Goal: Task Accomplishment & Management: Manage account settings

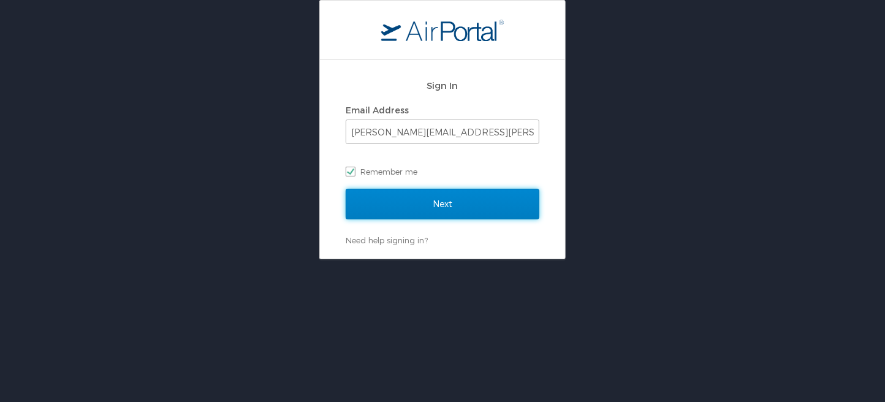
click at [435, 212] on input "Next" at bounding box center [443, 204] width 194 height 31
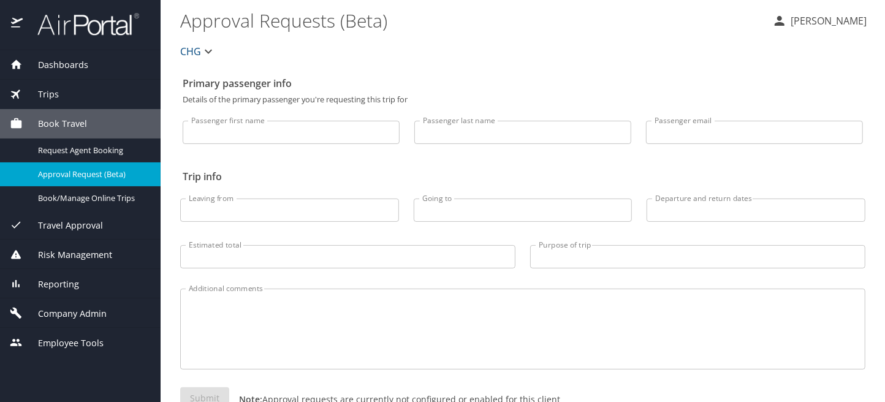
click at [54, 310] on span "Company Admin" at bounding box center [65, 313] width 84 height 13
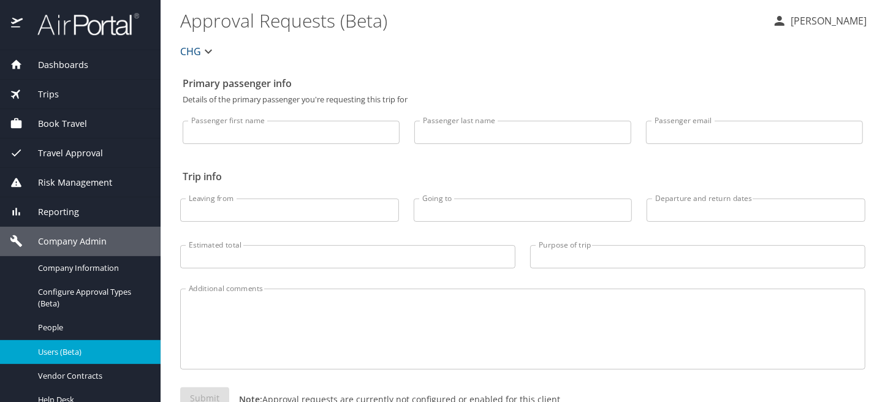
click at [58, 347] on span "Users (Beta)" at bounding box center [92, 352] width 108 height 12
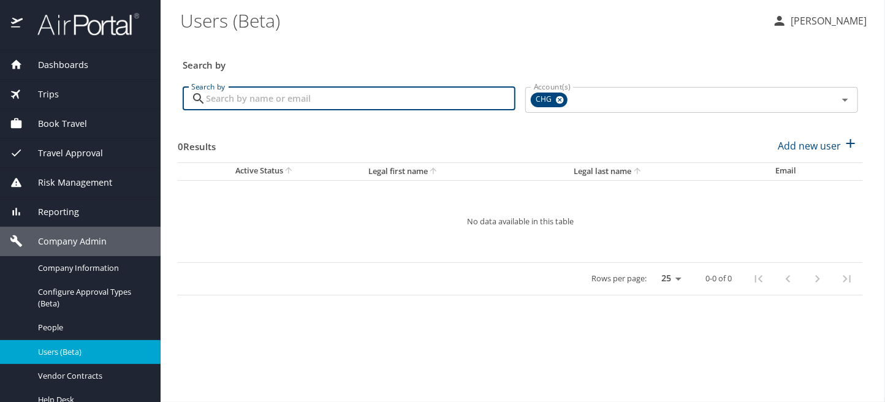
click at [239, 91] on input "Search by" at bounding box center [361, 98] width 310 height 23
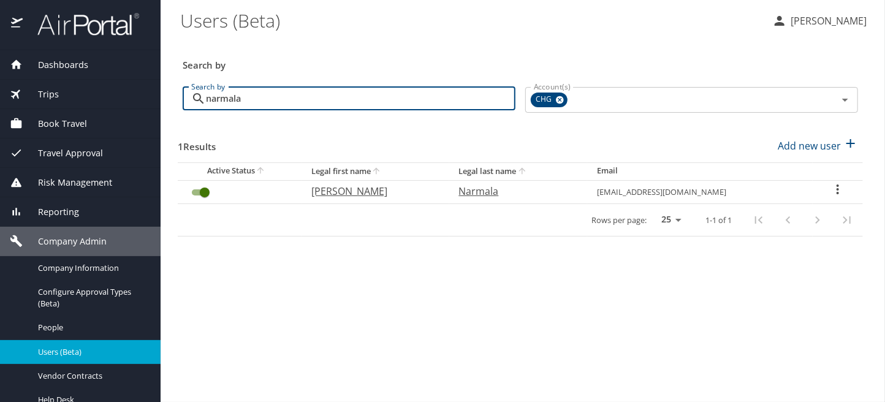
type input "narmala"
click at [836, 191] on icon "User Search Table" at bounding box center [838, 189] width 15 height 15
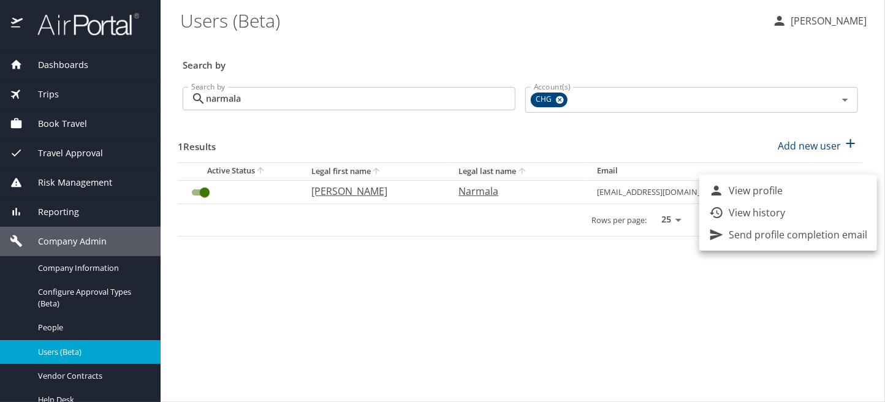
click at [784, 191] on li "View profile" at bounding box center [789, 191] width 178 height 22
select select "US"
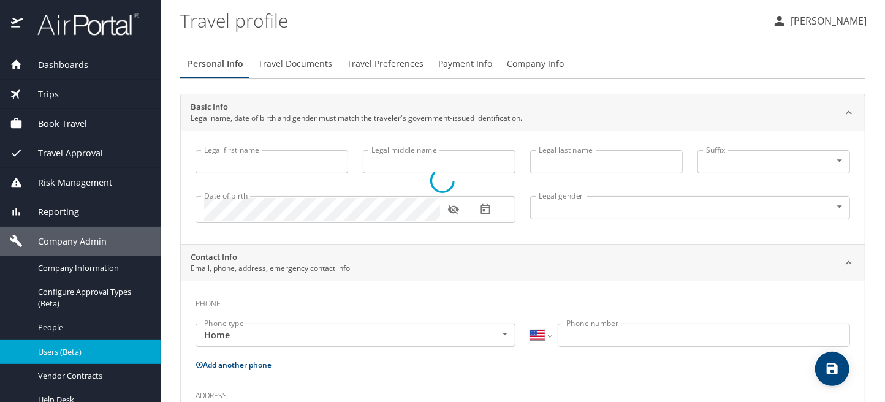
type input "Shravan"
type input "Narmala"
type input "Male"
select select "US"
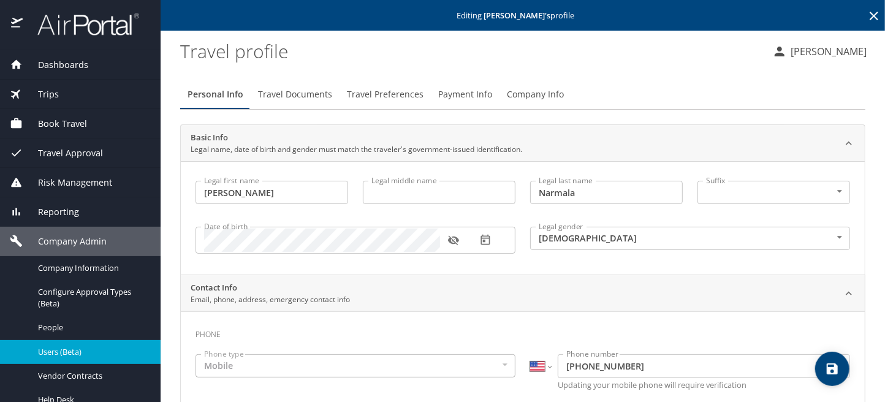
click at [384, 97] on span "Travel Preferences" at bounding box center [385, 94] width 77 height 15
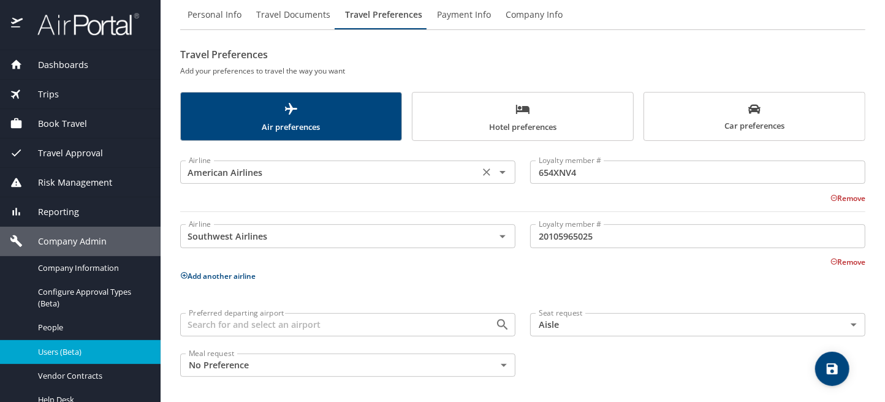
scroll to position [81, 0]
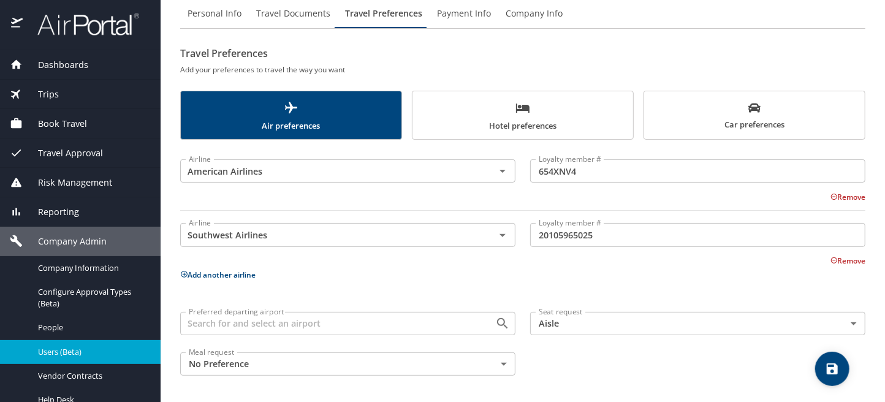
click at [193, 273] on button "Add another airline" at bounding box center [217, 275] width 75 height 10
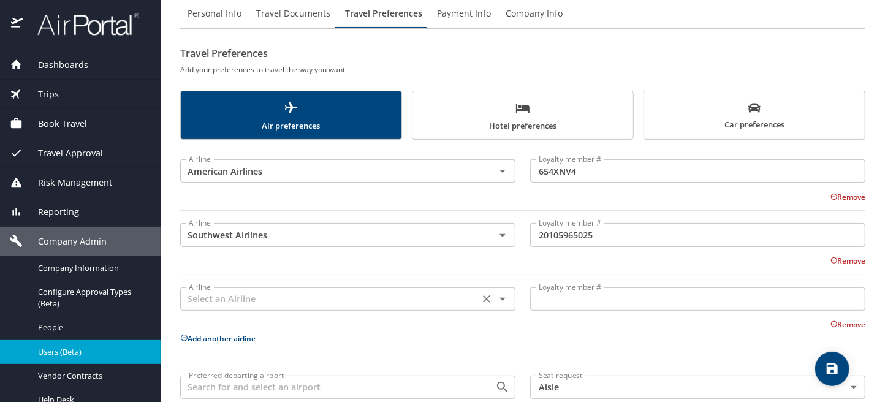
click at [294, 305] on input "text" at bounding box center [330, 299] width 292 height 16
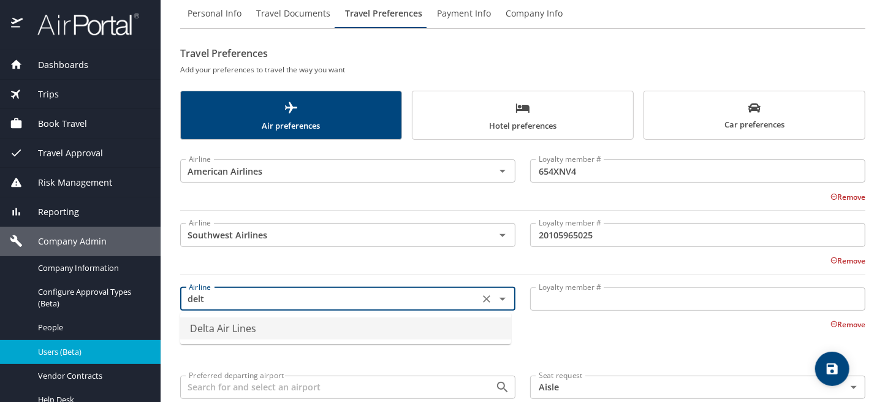
click at [279, 329] on li "Delta Air Lines" at bounding box center [345, 329] width 331 height 22
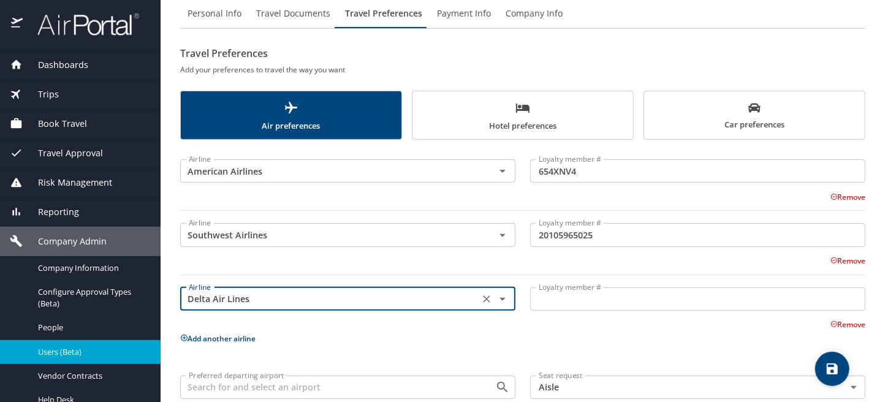
type input "Delta Air Lines"
click at [548, 296] on input "Loyalty member #" at bounding box center [697, 299] width 335 height 23
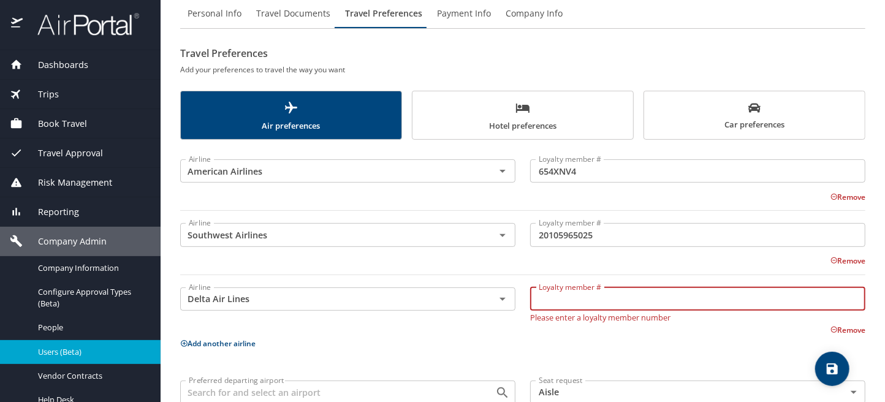
paste input "9832845946"
type input "9832845946"
click at [841, 367] on span "save" at bounding box center [833, 369] width 34 height 15
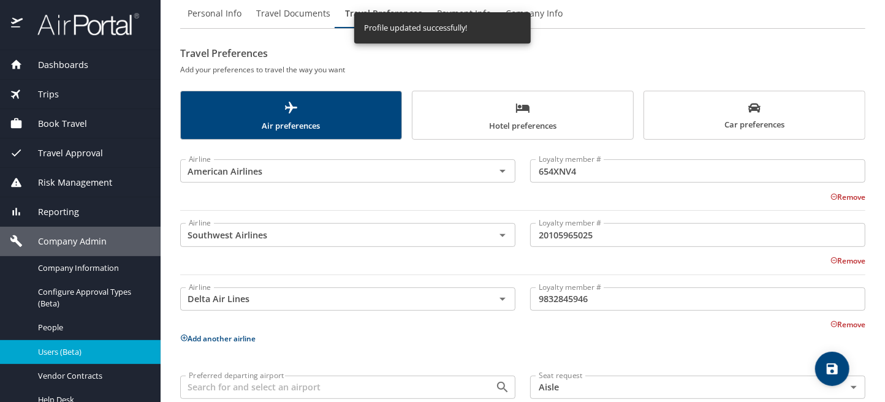
click at [303, 13] on span "Travel Documents" at bounding box center [293, 13] width 74 height 15
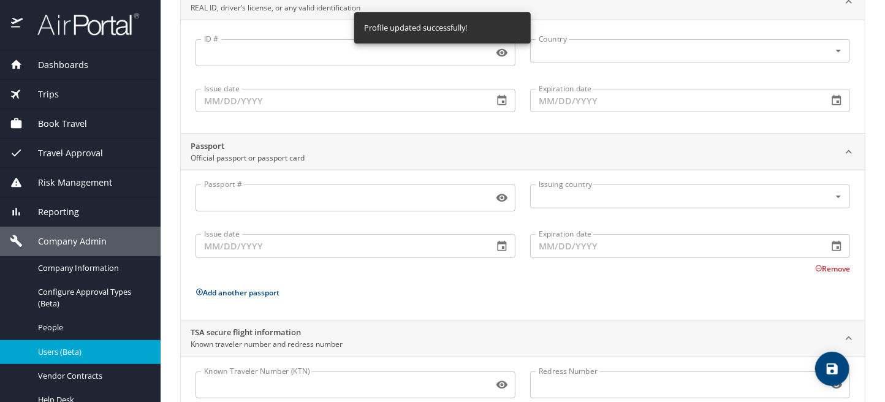
scroll to position [188, 0]
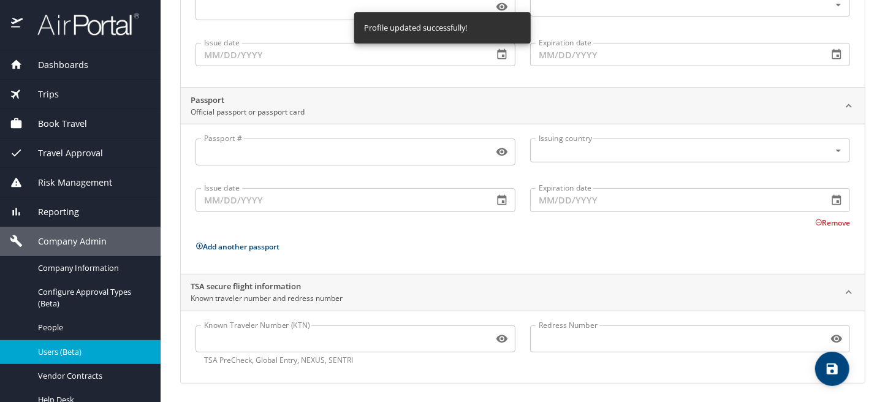
click at [258, 342] on input "Known Traveler Number (KTN)" at bounding box center [342, 338] width 293 height 23
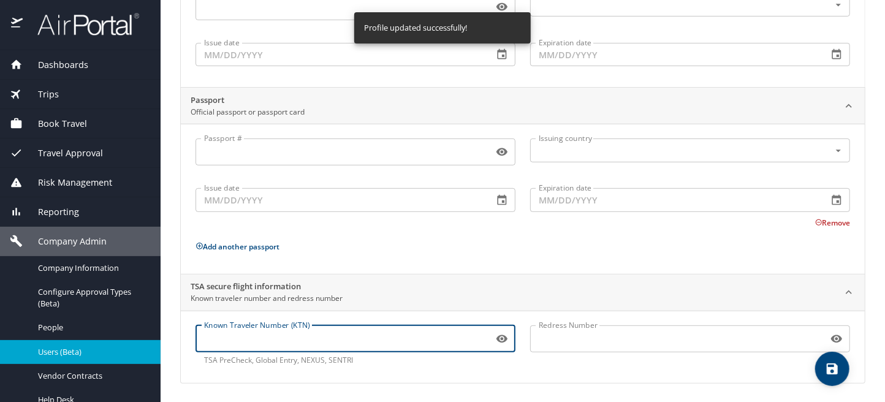
paste input "168124313"
type input "168124313"
click at [837, 372] on icon "save" at bounding box center [832, 369] width 11 height 11
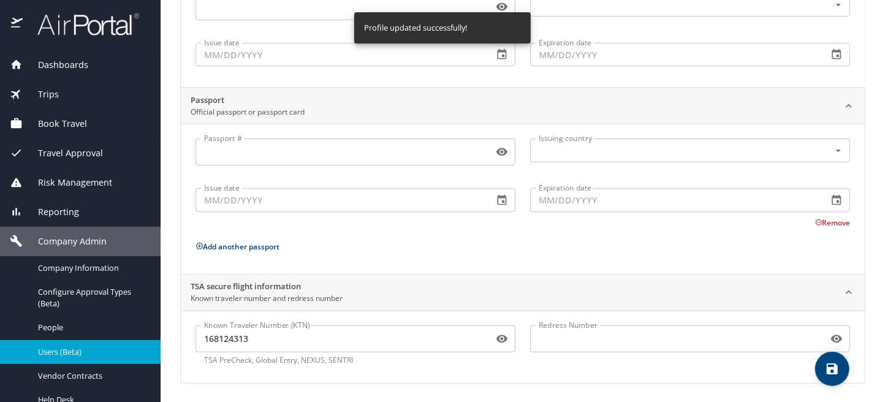
scroll to position [0, 0]
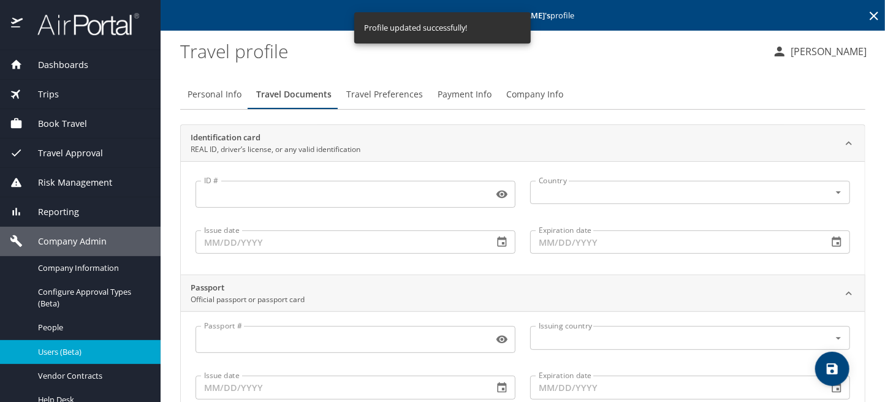
click at [394, 96] on span "Travel Preferences" at bounding box center [384, 94] width 77 height 15
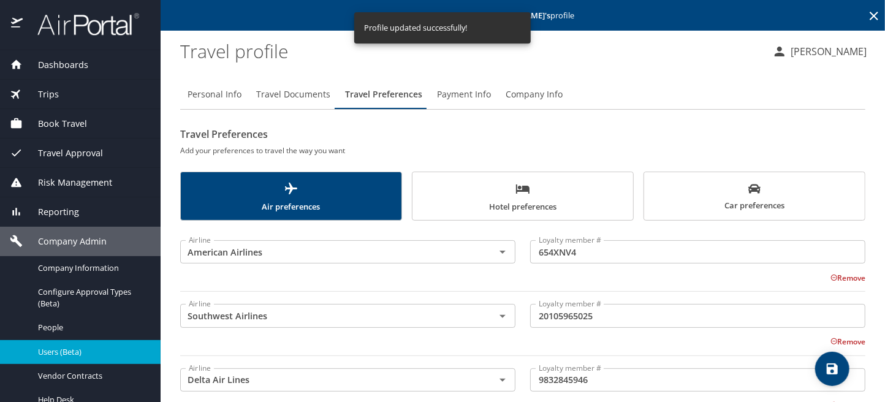
click at [735, 204] on span "Car preferences" at bounding box center [755, 198] width 206 height 30
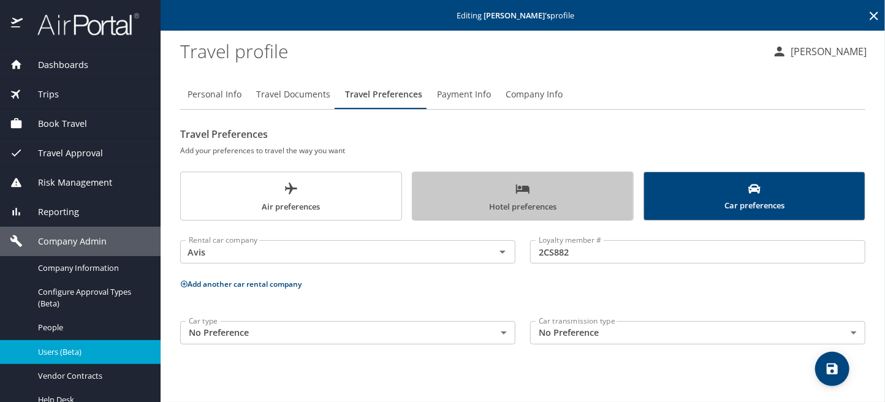
click at [514, 194] on span "Hotel preferences" at bounding box center [523, 198] width 206 height 33
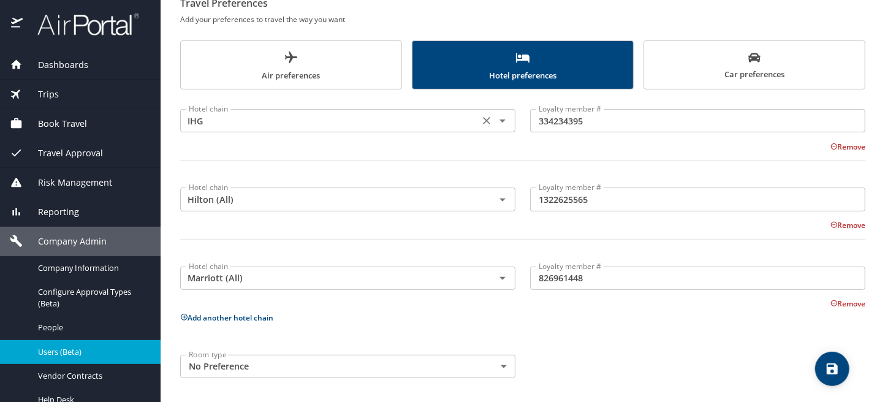
scroll to position [134, 0]
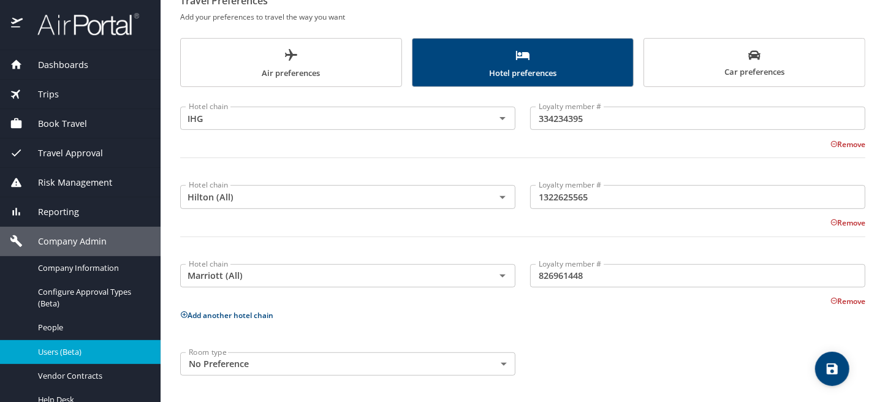
click at [833, 367] on icon "save" at bounding box center [832, 369] width 15 height 15
